Goal: Task Accomplishment & Management: Complete application form

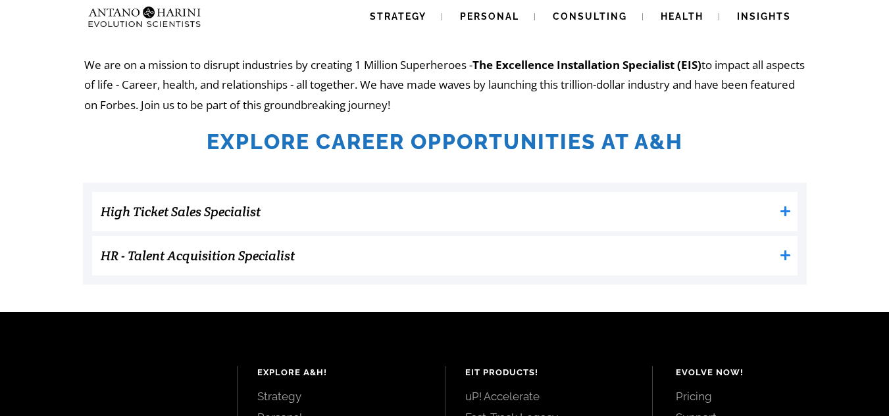
scroll to position [355, 0]
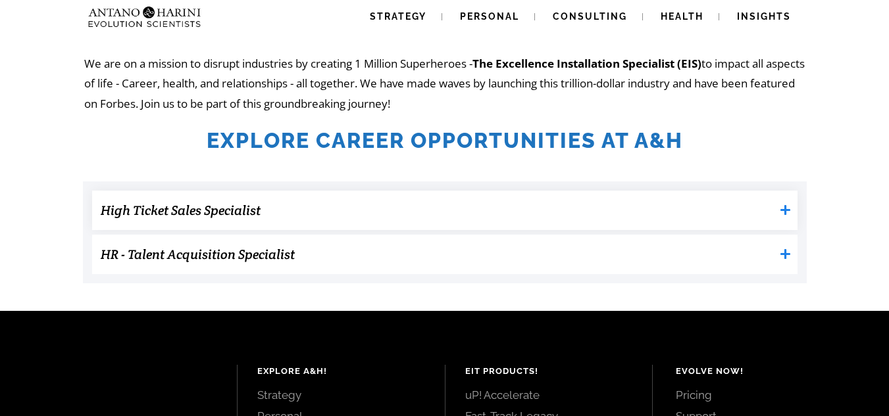
click at [786, 211] on icon at bounding box center [785, 210] width 10 height 10
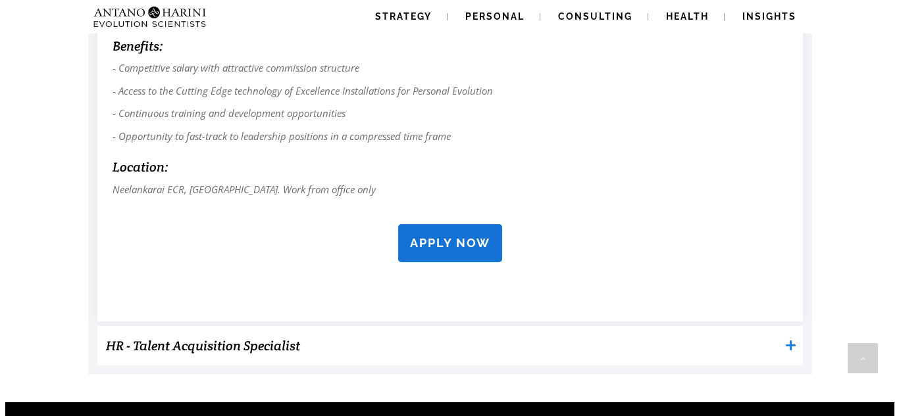
scroll to position [1237, 0]
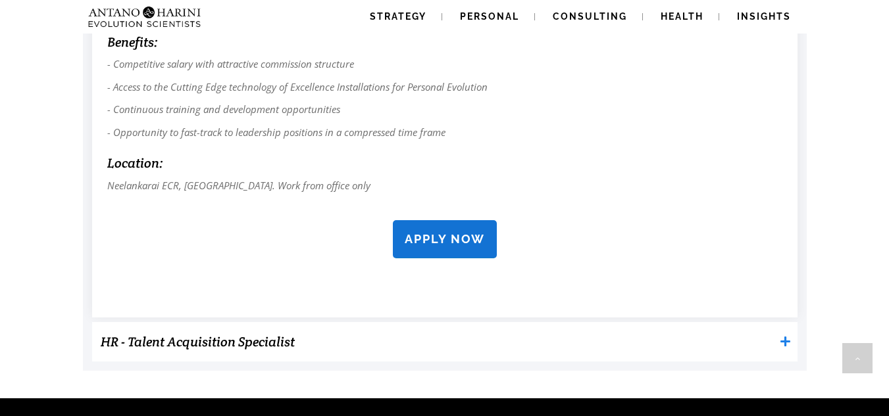
click at [448, 246] on strong "APPLY NOW" at bounding box center [445, 239] width 80 height 14
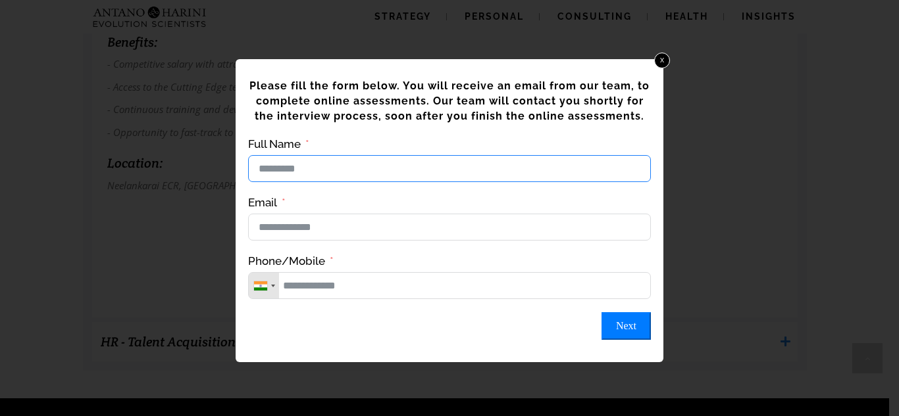
click at [365, 170] on input "Full Name" at bounding box center [449, 168] width 403 height 27
type input "*"
type input "*****"
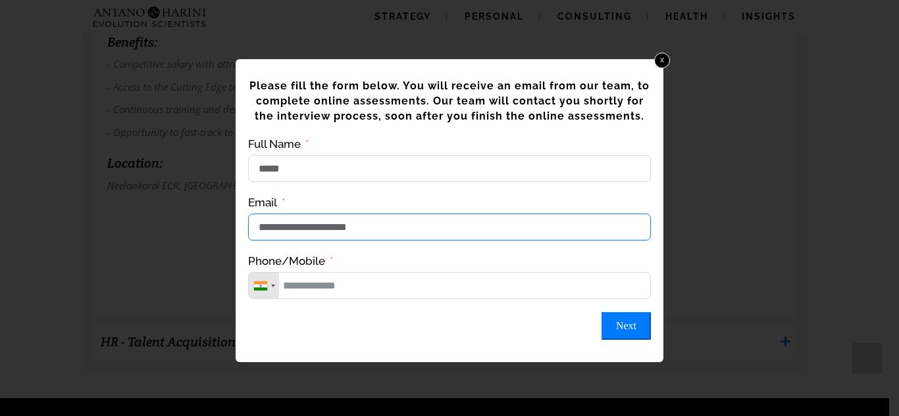
type input "**********"
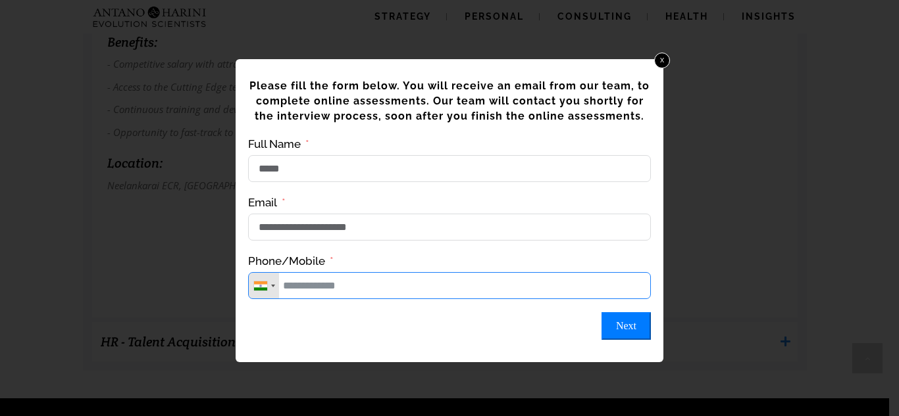
click at [353, 297] on input "Phone/Mobile" at bounding box center [449, 285] width 403 height 27
click at [637, 340] on button "Next" at bounding box center [625, 327] width 49 height 28
type input "**********"
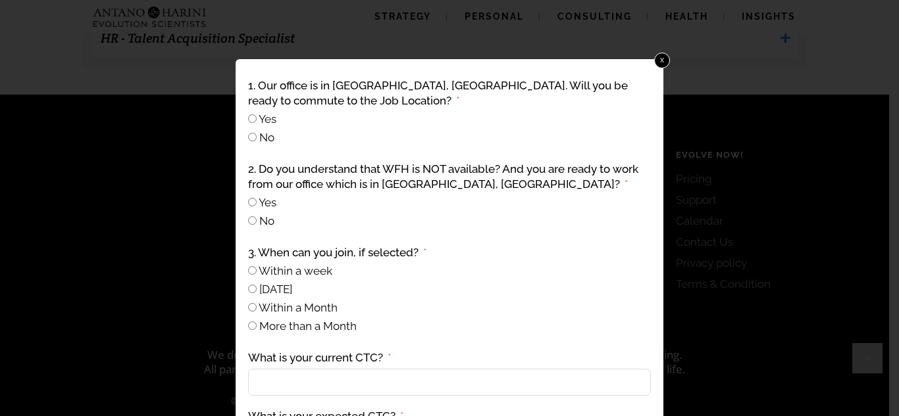
scroll to position [1561, 0]
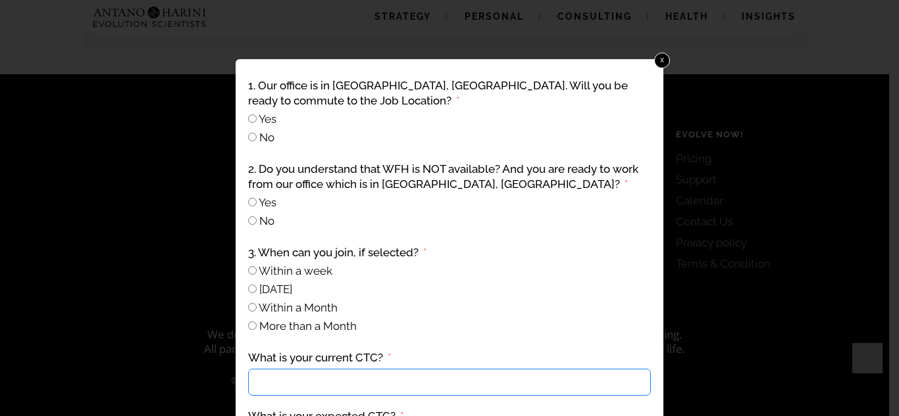
click at [360, 382] on input "What is your current CTC?" at bounding box center [449, 382] width 403 height 27
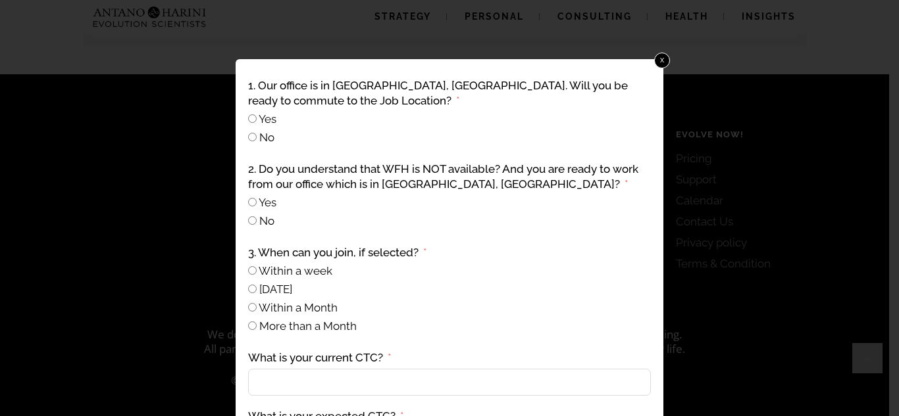
scroll to position [107, 0]
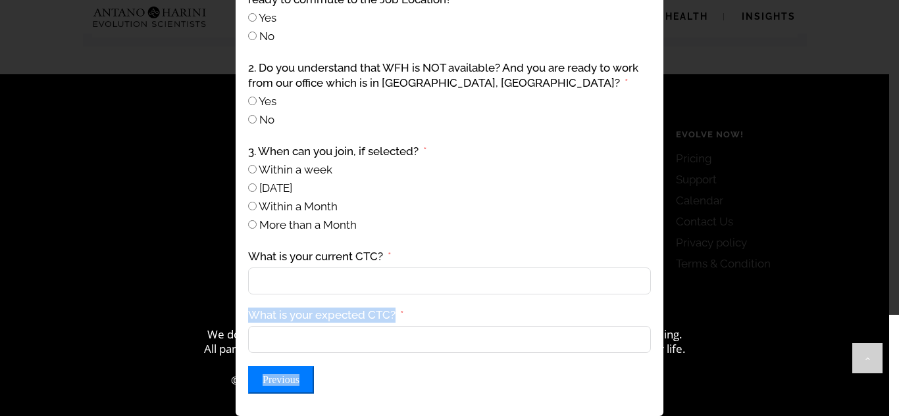
drag, startPoint x: 593, startPoint y: 383, endPoint x: 591, endPoint y: 278, distance: 105.3
click at [591, 278] on div "1. Our office is in [GEOGRAPHIC_DATA], [GEOGRAPHIC_DATA]. Will you be ready to …" at bounding box center [449, 185] width 407 height 421
click at [292, 380] on button "Previous" at bounding box center [281, 380] width 66 height 28
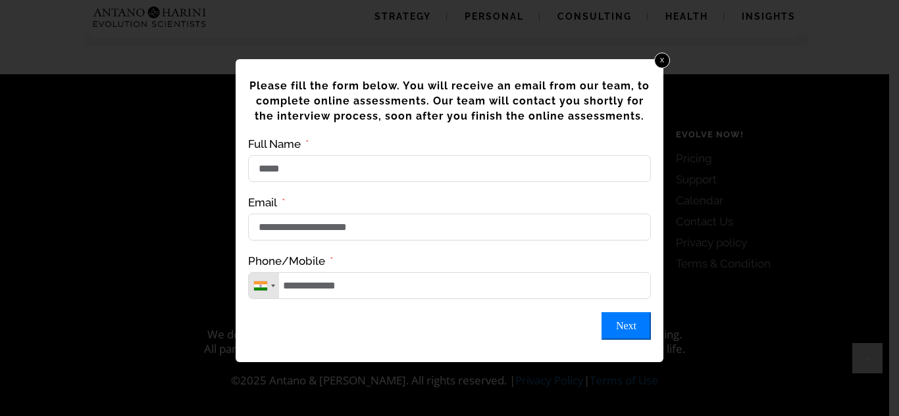
scroll to position [0, 0]
click at [623, 340] on button "Next" at bounding box center [625, 327] width 49 height 28
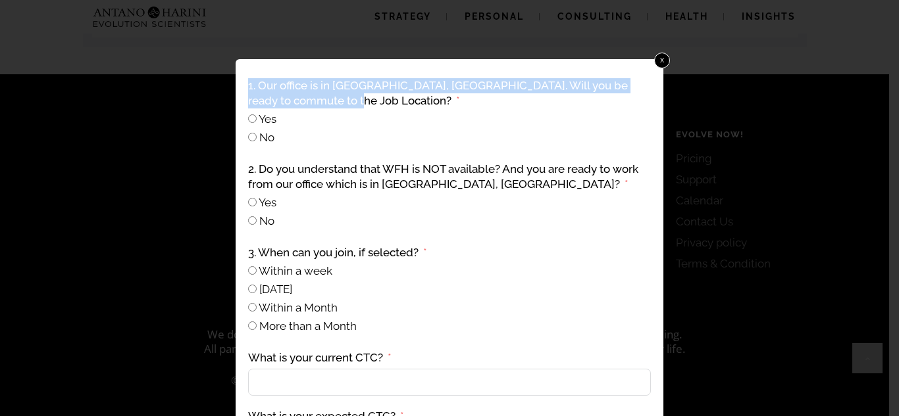
drag, startPoint x: 388, startPoint y: 58, endPoint x: 388, endPoint y: 95, distance: 36.8
click at [388, 95] on div "**********" at bounding box center [449, 208] width 899 height 416
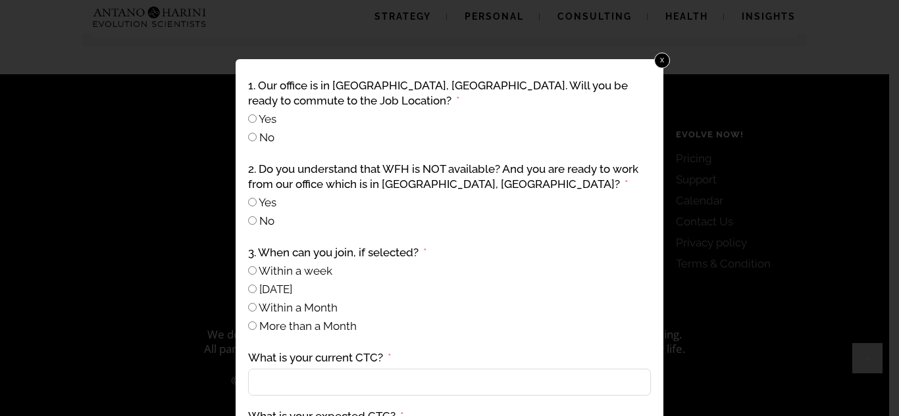
click at [390, 135] on div "No" at bounding box center [449, 137] width 403 height 15
click at [313, 273] on span "Within a week" at bounding box center [296, 270] width 74 height 13
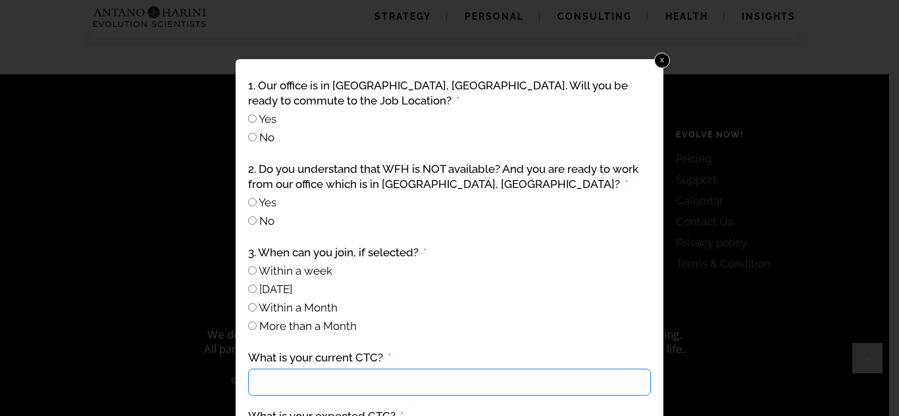
click at [302, 379] on input "What is your current CTC?" at bounding box center [449, 382] width 403 height 27
type input "*"
click at [302, 379] on input "*" at bounding box center [449, 382] width 403 height 27
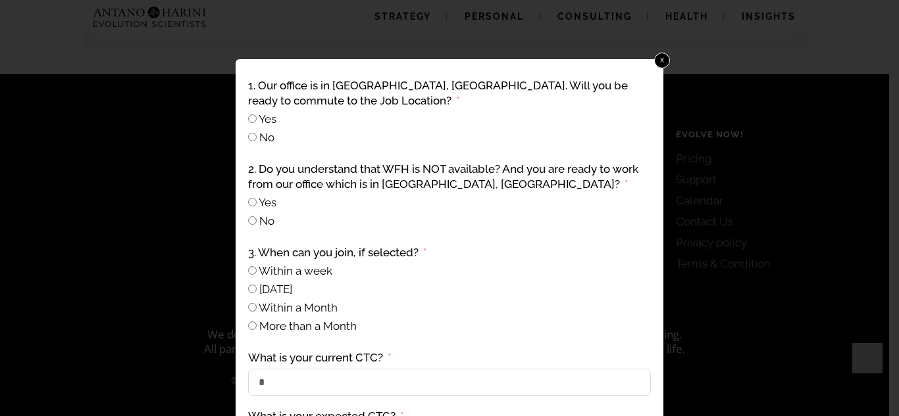
scroll to position [107, 0]
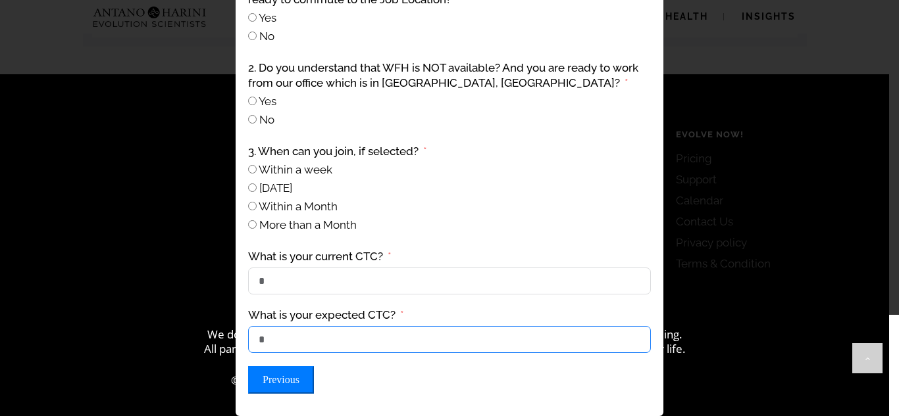
type input "*"
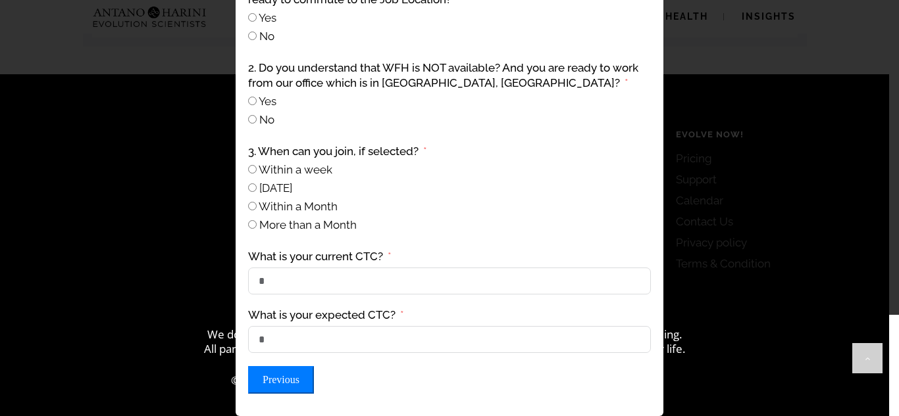
scroll to position [0, 0]
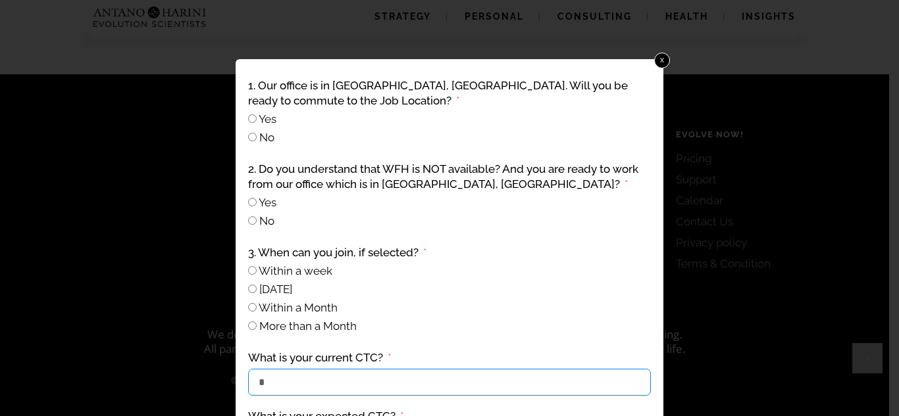
click at [315, 389] on input "*" at bounding box center [449, 382] width 403 height 27
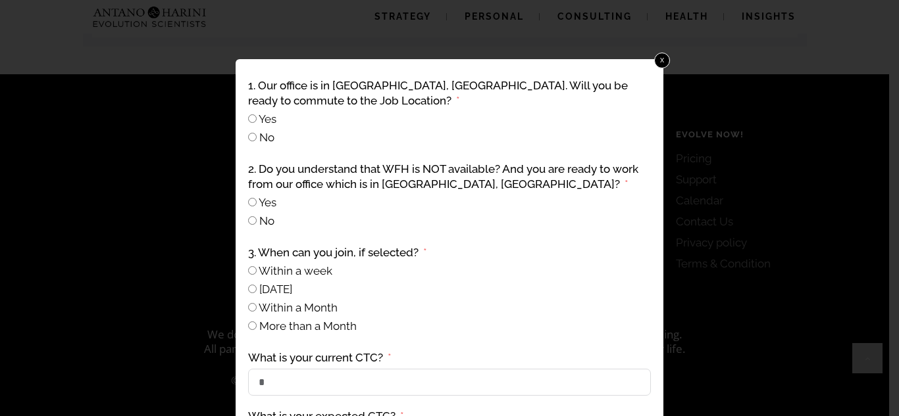
click link "x" at bounding box center [662, 61] width 16 height 16
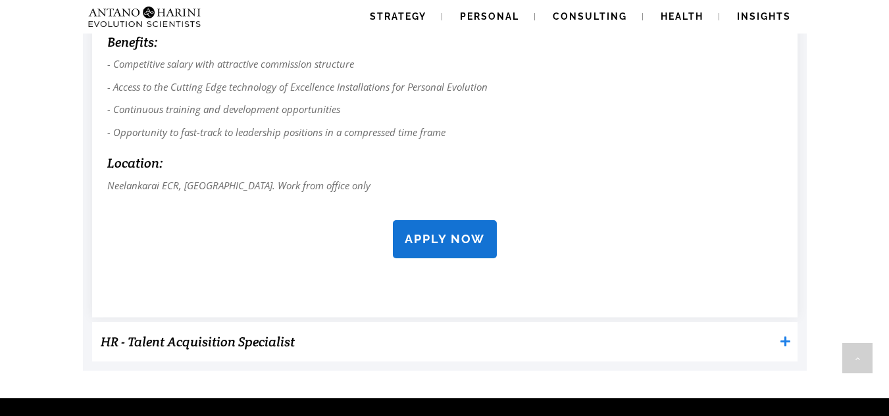
click at [442, 240] on strong "APPLY NOW" at bounding box center [445, 239] width 80 height 14
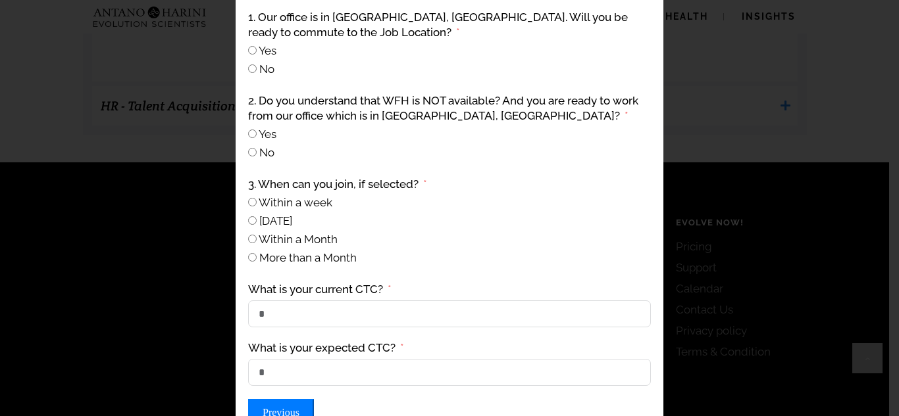
scroll to position [0, 0]
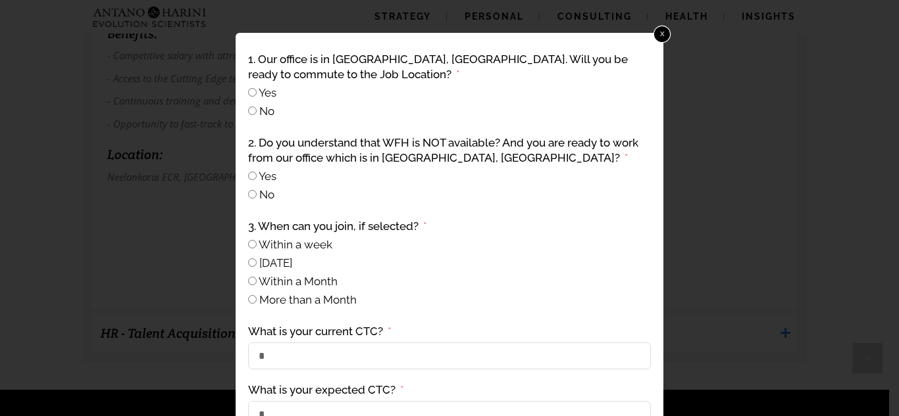
click at [657, 35] on link "x" at bounding box center [661, 34] width 17 height 17
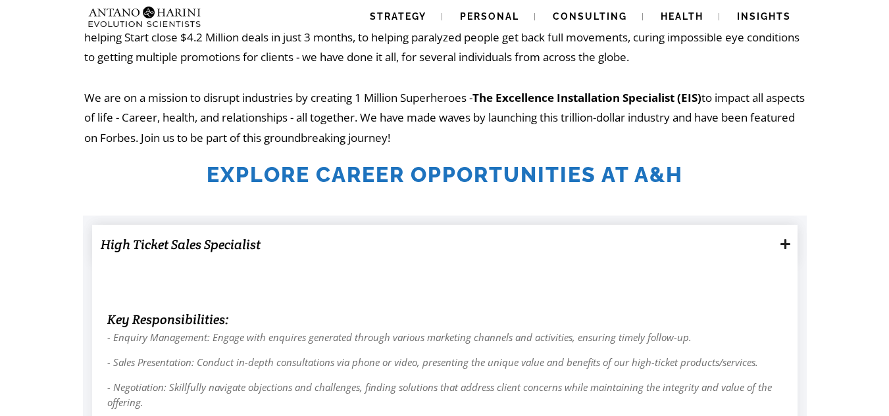
scroll to position [330, 0]
